Goal: Subscribe to service/newsletter: Subscribe to service/newsletter

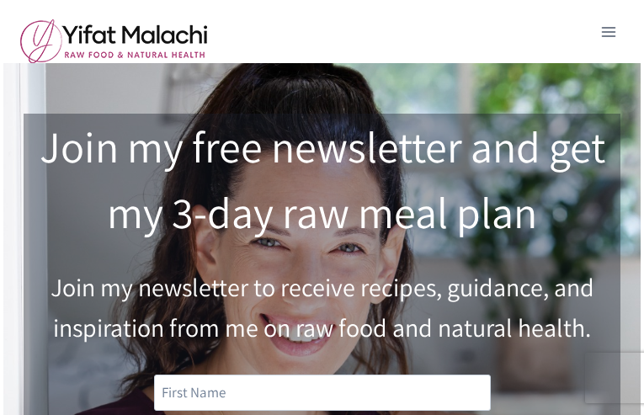
type input "[DEMOGRAPHIC_DATA]"
type input "[EMAIL_ADDRESS][DOMAIN_NAME]"
type input "n3lkhK0OcYjZLAa1!"
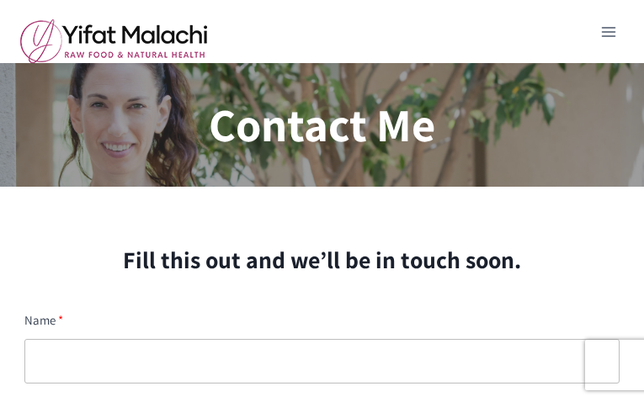
type input "PigrVNRF"
type input "[EMAIL_ADDRESS][DOMAIN_NAME]"
